Goal: Task Accomplishment & Management: Use online tool/utility

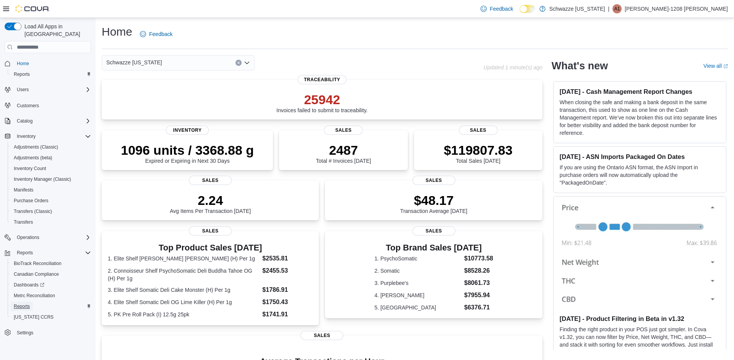
click at [25, 303] on span "Reports" at bounding box center [22, 306] width 16 height 6
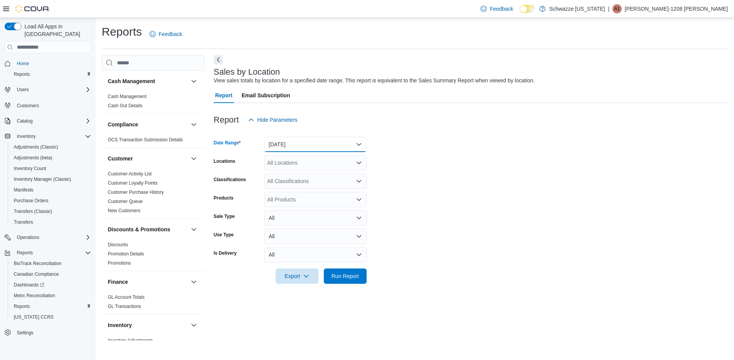
click at [281, 145] on button "[DATE]" at bounding box center [315, 144] width 103 height 15
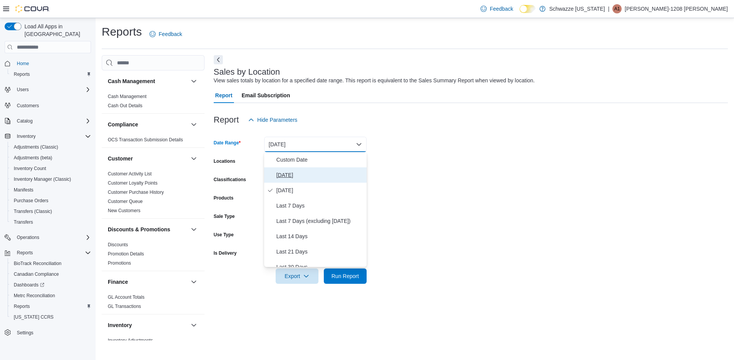
click at [282, 175] on span "[DATE]" at bounding box center [320, 174] width 87 height 9
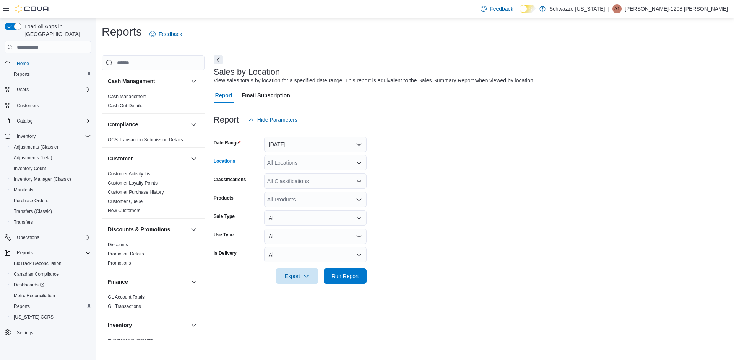
click at [279, 162] on div "All Locations" at bounding box center [315, 162] width 103 height 15
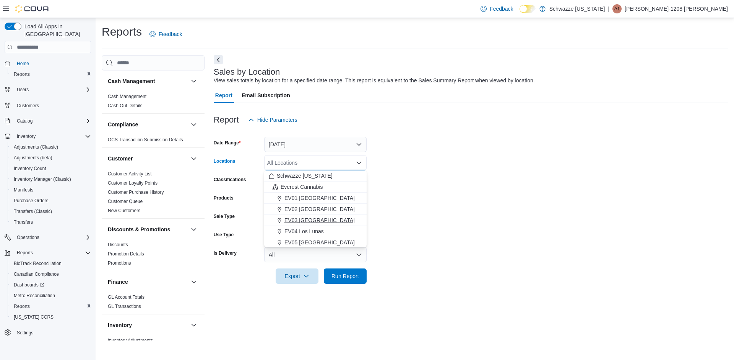
click at [296, 220] on span "EV03 [GEOGRAPHIC_DATA]" at bounding box center [320, 220] width 70 height 8
click at [425, 245] on form "Date Range [DATE] Locations [GEOGRAPHIC_DATA] [GEOGRAPHIC_DATA] box. Selected. …" at bounding box center [471, 205] width 514 height 156
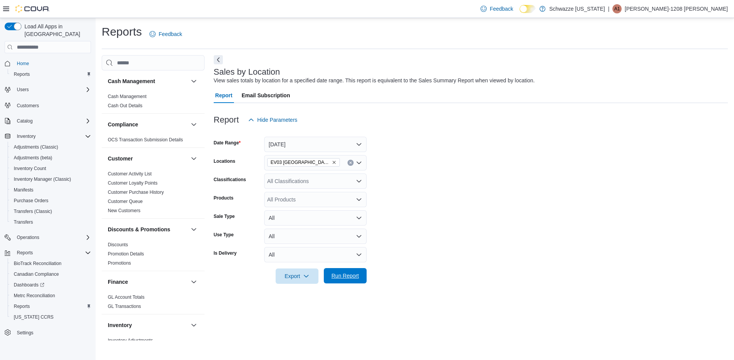
click at [355, 280] on span "Run Report" at bounding box center [346, 275] width 34 height 15
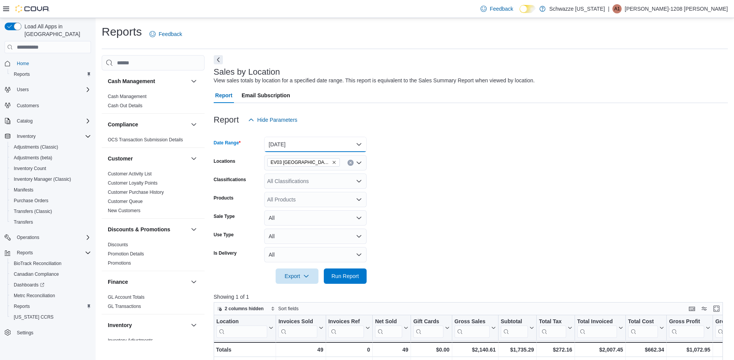
click at [298, 145] on button "[DATE]" at bounding box center [315, 144] width 103 height 15
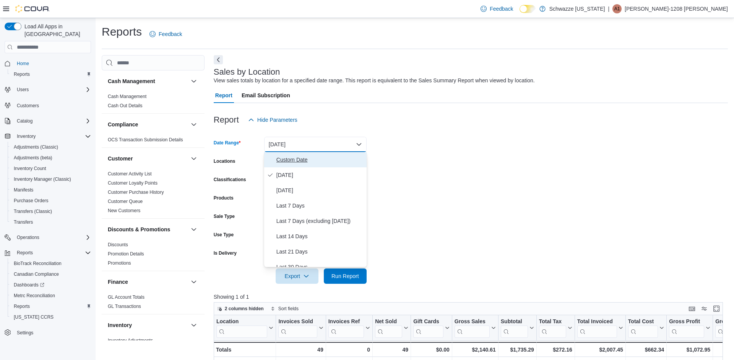
click at [288, 160] on span "Custom Date" at bounding box center [320, 159] width 87 height 9
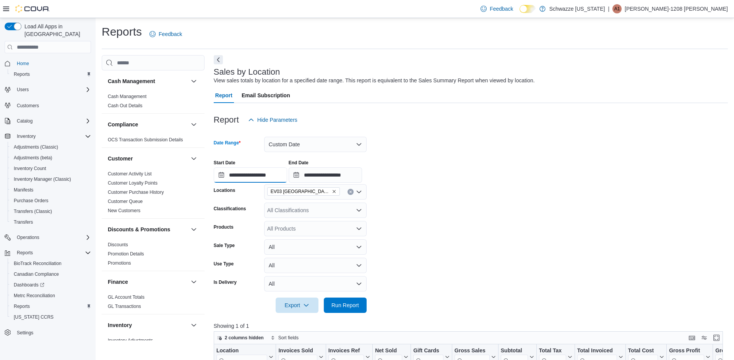
click at [257, 175] on input "**********" at bounding box center [250, 174] width 73 height 15
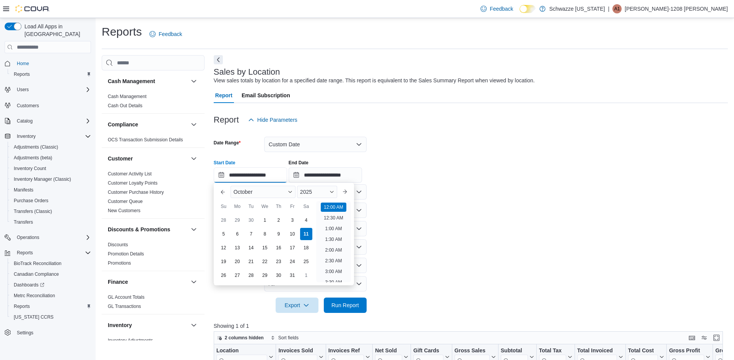
scroll to position [24, 0]
click at [223, 233] on div "5" at bounding box center [223, 233] width 13 height 13
type input "**********"
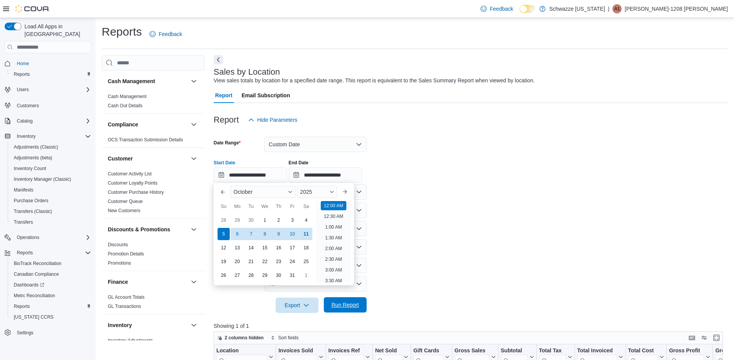
click at [343, 304] on span "Run Report" at bounding box center [346, 305] width 28 height 8
